Goal: Task Accomplishment & Management: Use online tool/utility

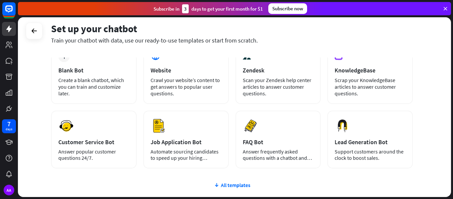
scroll to position [42, 0]
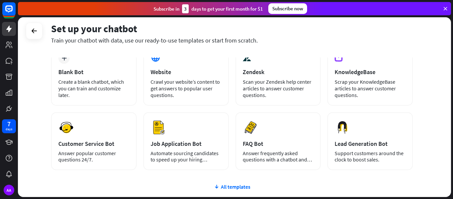
drag, startPoint x: 49, startPoint y: 26, endPoint x: 264, endPoint y: 44, distance: 215.8
click at [264, 44] on div "Set up your chatbot Train your chatbot with data, use our ready-to-use template…" at bounding box center [234, 106] width 433 height 179
drag, startPoint x: 190, startPoint y: 33, endPoint x: 131, endPoint y: 46, distance: 60.1
click at [131, 46] on div "Set up your chatbot Train your chatbot with data, use our ready-to-use template…" at bounding box center [232, 37] width 362 height 40
drag, startPoint x: 52, startPoint y: 30, endPoint x: 252, endPoint y: 41, distance: 200.7
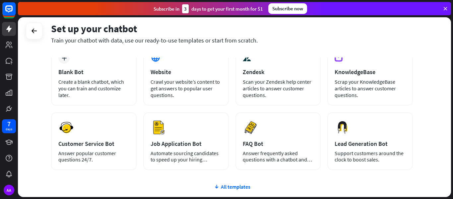
click at [252, 41] on div "Set up your chatbot Train your chatbot with data, use our ready-to-use template…" at bounding box center [232, 33] width 362 height 22
copy div "Set up your chatbot Train your chatbot with data, use our ready-to-use template…"
click at [95, 83] on div "Create a blank chatbot, which you can train and customize later." at bounding box center [93, 88] width 71 height 20
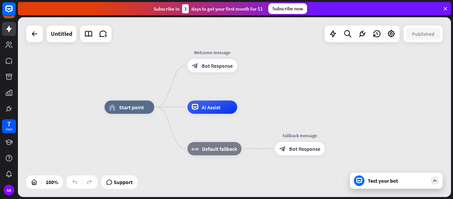
click at [135, 180] on div "Support" at bounding box center [120, 181] width 36 height 13
click at [137, 178] on div "home_2 Start point Welcome message block_bot_response Bot Response AI Assist bl…" at bounding box center [234, 106] width 433 height 179
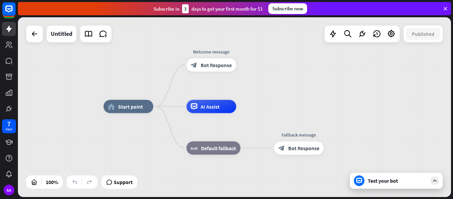
click at [379, 181] on div "Test your bot" at bounding box center [398, 180] width 60 height 7
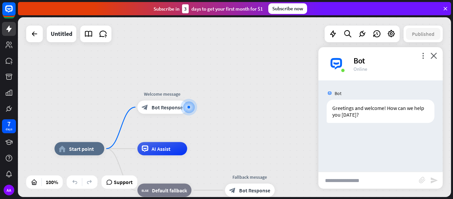
click at [440, 57] on div "more_vert close Bot Online" at bounding box center [381, 63] width 124 height 33
click at [436, 53] on icon "close" at bounding box center [434, 55] width 7 height 6
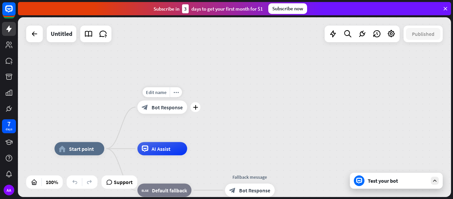
click at [168, 105] on span "Bot Response" at bounding box center [167, 107] width 31 height 7
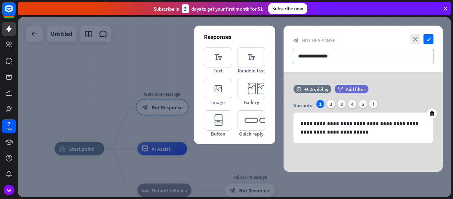
click at [302, 57] on input "**********" at bounding box center [363, 56] width 141 height 14
click at [298, 58] on input "**********" at bounding box center [363, 56] width 141 height 14
drag, startPoint x: 298, startPoint y: 57, endPoint x: 353, endPoint y: 56, distance: 54.8
click at [353, 56] on input "**********" at bounding box center [363, 56] width 141 height 14
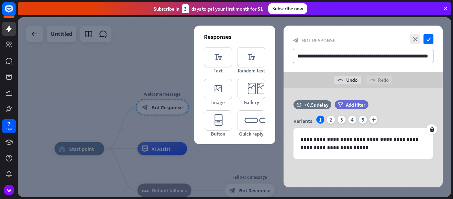
scroll to position [0, 141]
drag, startPoint x: 378, startPoint y: 56, endPoint x: 435, endPoint y: 56, distance: 57.4
click at [435, 55] on div "**********" at bounding box center [363, 49] width 159 height 46
type input "**********"
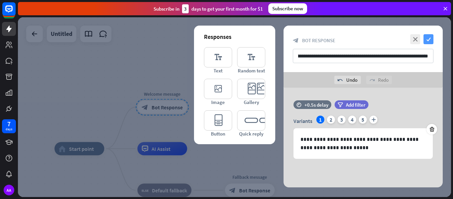
scroll to position [0, 0]
click at [429, 38] on icon "check" at bounding box center [429, 39] width 10 height 10
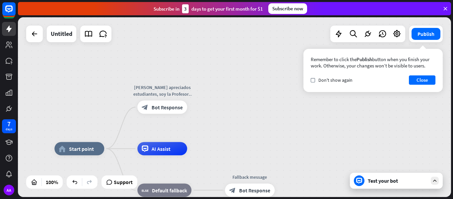
drag, startPoint x: 311, startPoint y: 59, endPoint x: 430, endPoint y: 65, distance: 119.3
click at [430, 65] on div "Remember to click the Publish button when you finish your work. Otherwise, your…" at bounding box center [373, 62] width 125 height 13
copy div "Remember to click the Publish button when you finish your work. Otherwise, your…"
click at [426, 80] on button "Close" at bounding box center [422, 79] width 27 height 9
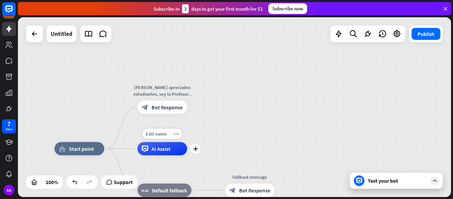
click at [179, 153] on div "AI Assist" at bounding box center [162, 148] width 50 height 13
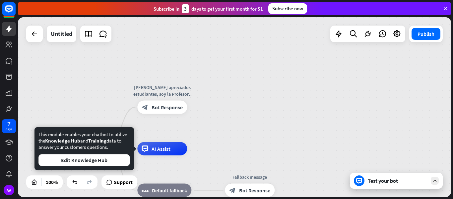
drag, startPoint x: 111, startPoint y: 146, endPoint x: 38, endPoint y: 134, distance: 73.4
click at [38, 134] on div "This module enables your chatbot to utilize the Knowledge Hub and Training data…" at bounding box center [84, 148] width 92 height 35
copy div "This module enables your chatbot to utilize the Knowledge Hub and Training data…"
click at [291, 114] on div "home_2 Start point Hola apreciados estudiantes, soy la Profesora [PERSON_NAME] …" at bounding box center [234, 106] width 433 height 179
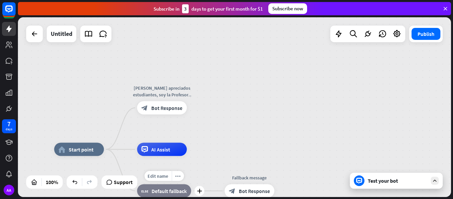
click at [173, 185] on div "block_fallback Default fallback" at bounding box center [164, 190] width 54 height 13
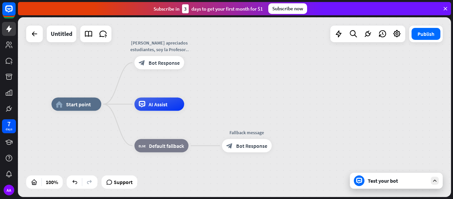
drag, startPoint x: 451, startPoint y: 65, endPoint x: 448, endPoint y: 20, distance: 45.2
click at [448, 20] on div "home_2 Start point Hola apreciados estudiantes, soy la Profesora [PERSON_NAME] …" at bounding box center [234, 106] width 433 height 179
click at [174, 61] on span "Bot Response" at bounding box center [164, 62] width 31 height 7
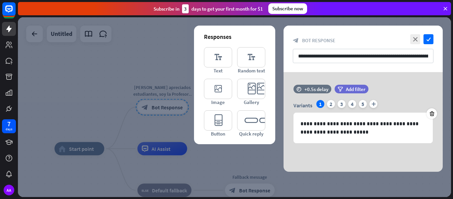
click at [229, 159] on div at bounding box center [234, 106] width 433 height 179
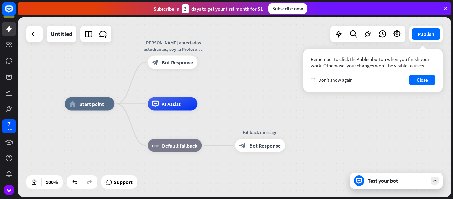
drag, startPoint x: 204, startPoint y: 97, endPoint x: 215, endPoint y: 53, distance: 45.3
click at [215, 53] on div "home_2 Start point Hola apreciados estudiantes, soy la Profesora [PERSON_NAME] …" at bounding box center [234, 106] width 433 height 179
click at [206, 104] on icon "plus" at bounding box center [205, 104] width 5 height 5
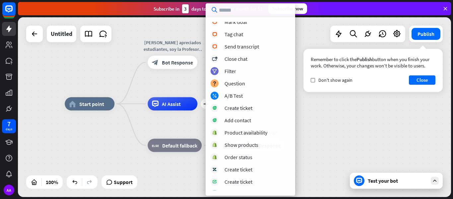
scroll to position [140, 0]
click at [240, 84] on div "Question" at bounding box center [235, 82] width 21 height 7
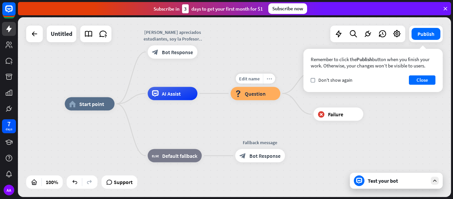
click at [269, 79] on icon "more_horiz" at bounding box center [269, 78] width 5 height 5
click at [382, 124] on div "home_2 Start point Hola apreciados estudiantes, soy la Profesora [PERSON_NAME] …" at bounding box center [281, 193] width 433 height 179
click at [321, 118] on div "block_failure Failure" at bounding box center [339, 113] width 50 height 13
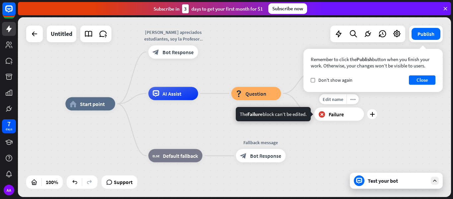
click at [324, 115] on icon "block_failure" at bounding box center [322, 114] width 7 height 7
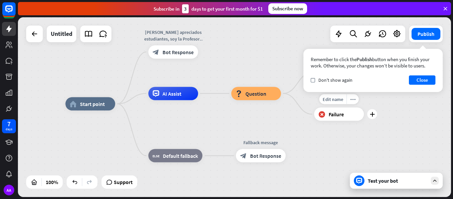
click at [324, 111] on icon "block_failure" at bounding box center [322, 114] width 7 height 7
click at [372, 113] on icon "plus" at bounding box center [372, 114] width 5 height 5
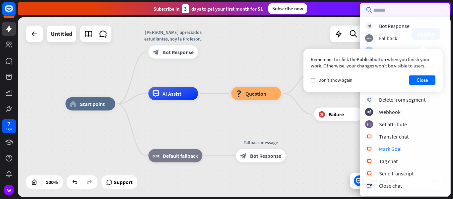
click at [339, 143] on div "home_2 Start point Hola apreciados estudiantes, soy la Profesora [PERSON_NAME] …" at bounding box center [281, 193] width 433 height 179
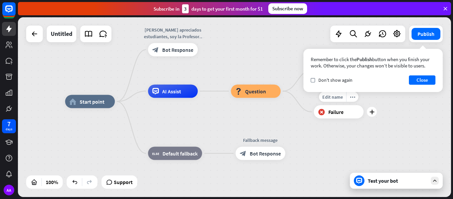
click at [322, 113] on icon "block_failure" at bounding box center [321, 111] width 7 height 7
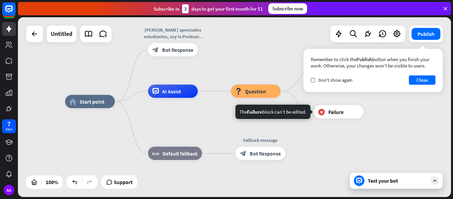
click at [293, 109] on div "The Failure block can’t be edited." at bounding box center [273, 112] width 75 height 14
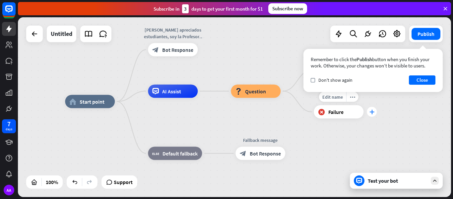
click at [372, 114] on div "plus" at bounding box center [372, 112] width 10 height 10
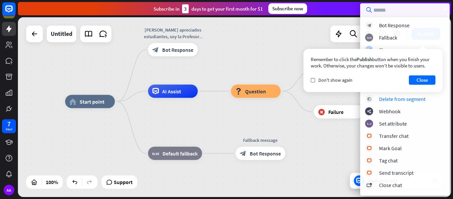
scroll to position [0, 0]
click at [417, 101] on div "Delete from segment" at bounding box center [402, 99] width 46 height 7
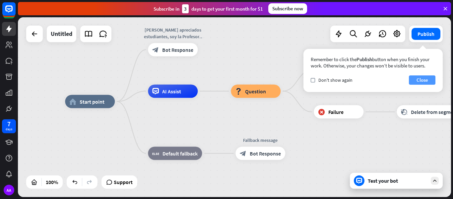
click at [426, 80] on button "Close" at bounding box center [422, 79] width 27 height 9
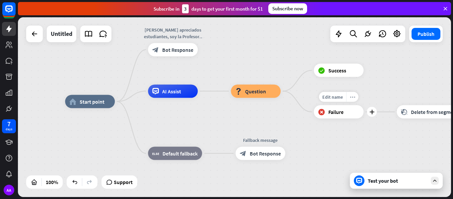
click at [351, 98] on icon "more_horiz" at bounding box center [352, 96] width 5 height 5
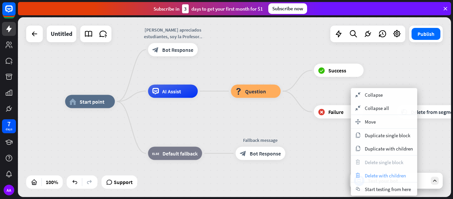
click at [389, 173] on span "Delete with children" at bounding box center [385, 175] width 41 height 6
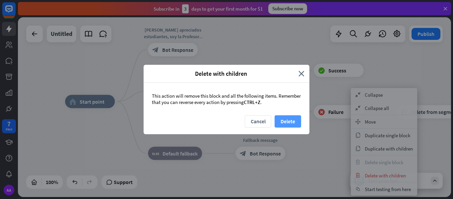
click at [282, 121] on button "Delete" at bounding box center [288, 121] width 27 height 12
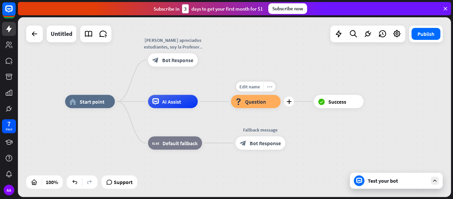
click at [269, 85] on icon "more_horiz" at bounding box center [269, 86] width 5 height 5
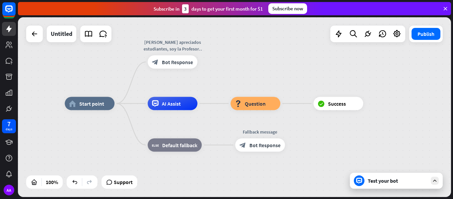
drag, startPoint x: 386, startPoint y: 67, endPoint x: 386, endPoint y: 72, distance: 4.6
click at [386, 72] on div "home_2 Start point Hola apreciados estudiantes, soy la Profesora [PERSON_NAME] …" at bounding box center [234, 106] width 433 height 179
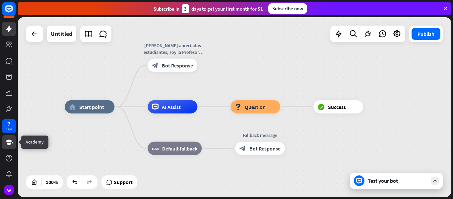
click at [11, 139] on icon at bounding box center [9, 142] width 8 height 8
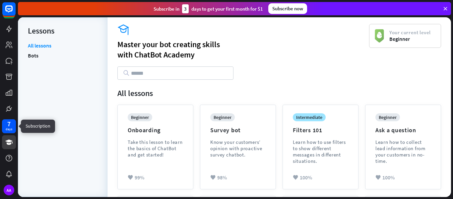
click at [10, 123] on div "7" at bounding box center [8, 124] width 3 height 6
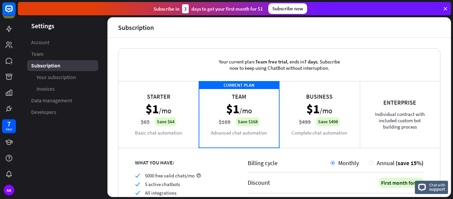
click at [445, 7] on icon at bounding box center [446, 9] width 6 height 6
